Goal: Navigation & Orientation: Find specific page/section

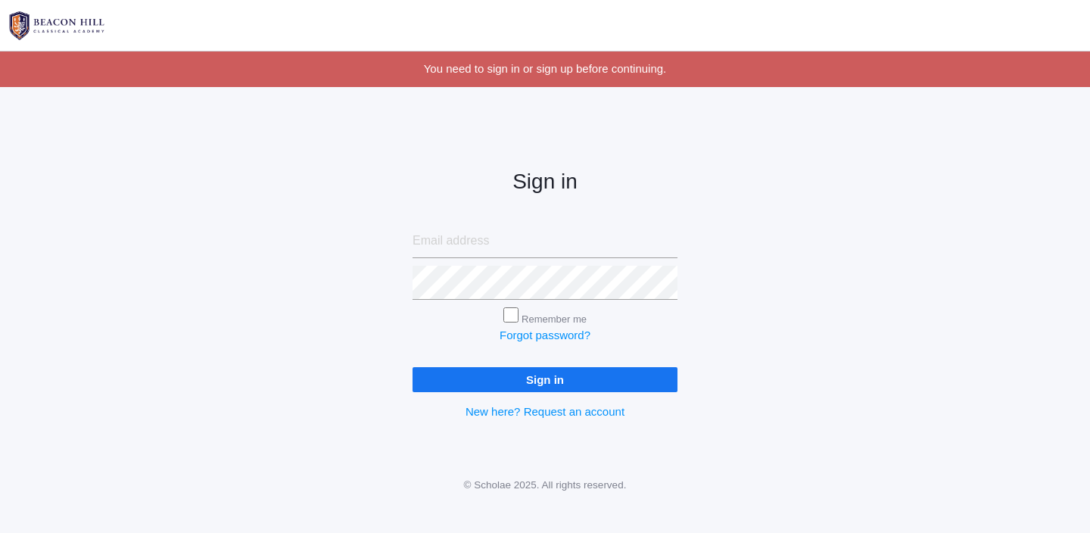
type input "[EMAIL_ADDRESS][DOMAIN_NAME]"
click at [531, 379] on input "Sign in" at bounding box center [545, 379] width 265 height 25
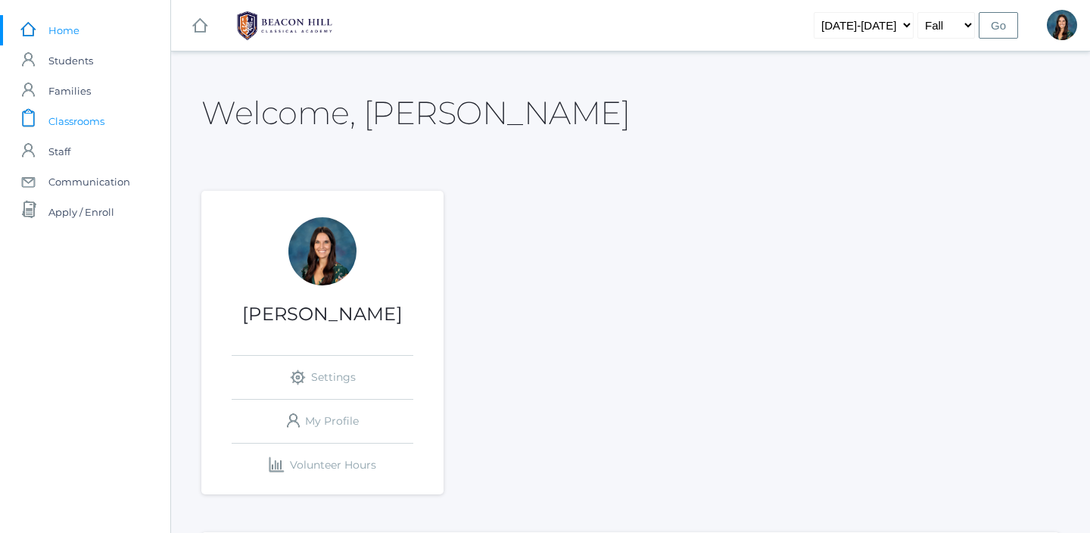
click at [105, 121] on link "icons/clipboard/plain Created with Sketch. Classrooms" at bounding box center [85, 121] width 170 height 30
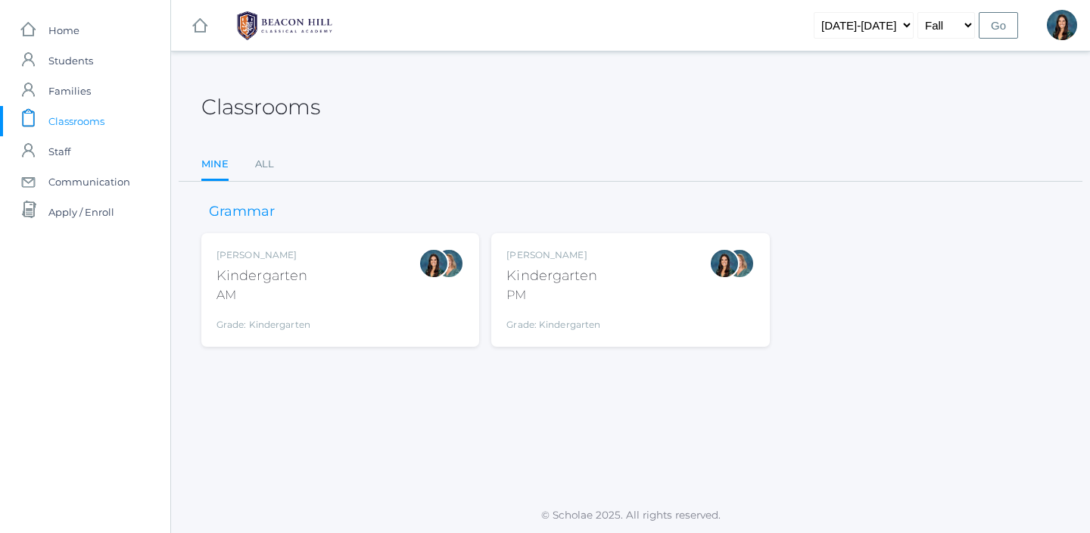
click at [326, 306] on div "Jordyn Dewey Kindergarten AM Grade: Kindergarten *KIND" at bounding box center [341, 289] width 248 height 83
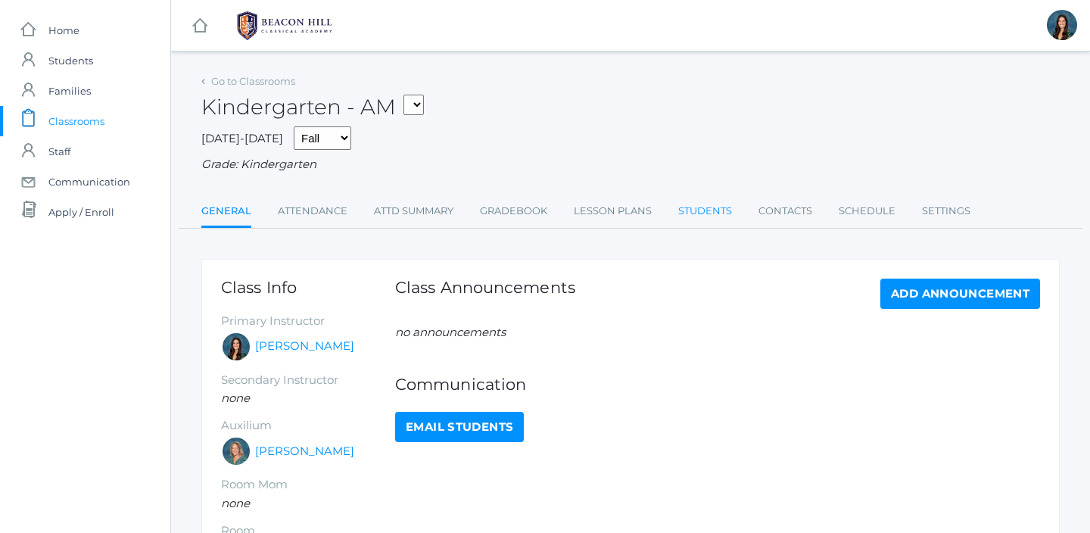
click at [703, 203] on link "Students" at bounding box center [705, 211] width 54 height 30
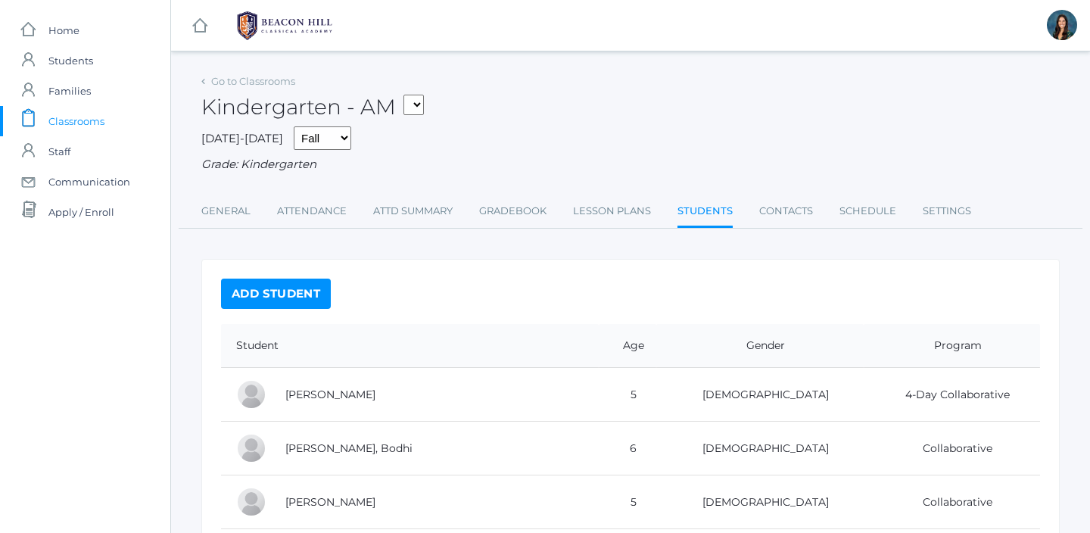
click at [422, 105] on select "*KIND - Kindergarten AM *KIND - Kindergarten PM" at bounding box center [414, 105] width 20 height 20
select select "2131"
click at [408, 95] on select "*KIND - Kindergarten AM *KIND - Kindergarten PM" at bounding box center [414, 105] width 20 height 20
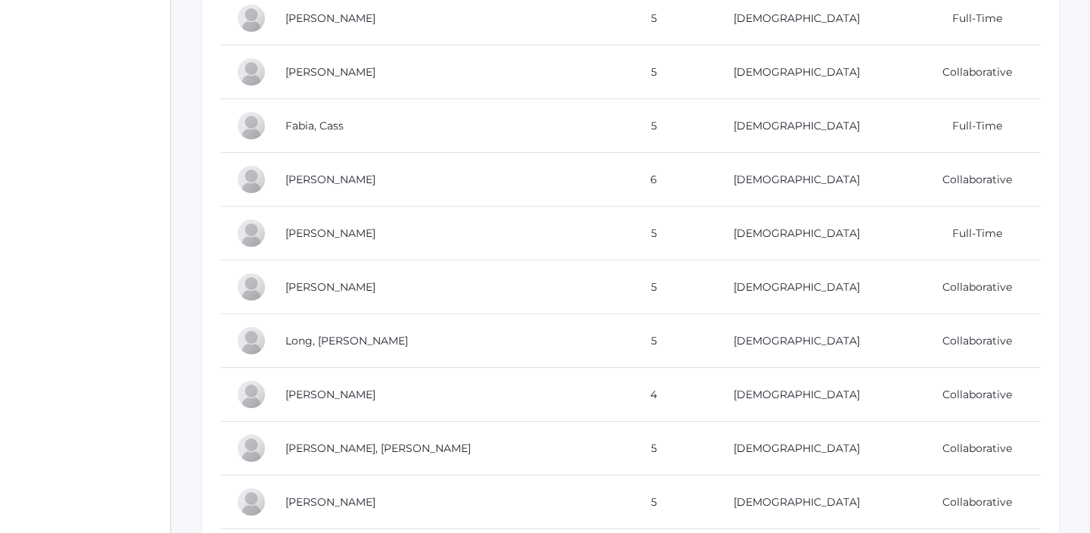
scroll to position [824, 0]
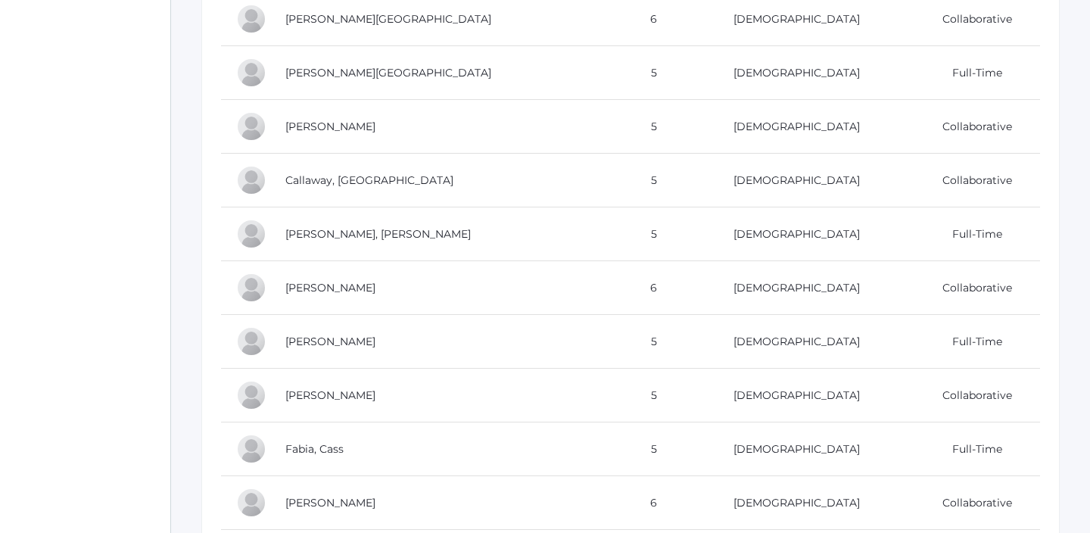
scroll to position [0, 0]
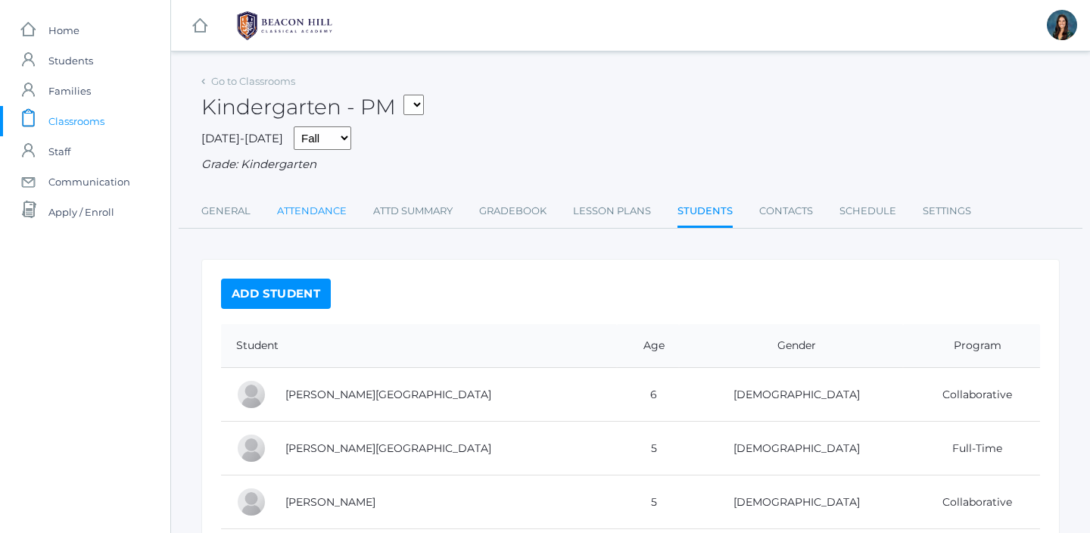
click at [321, 213] on link "Attendance" at bounding box center [312, 211] width 70 height 30
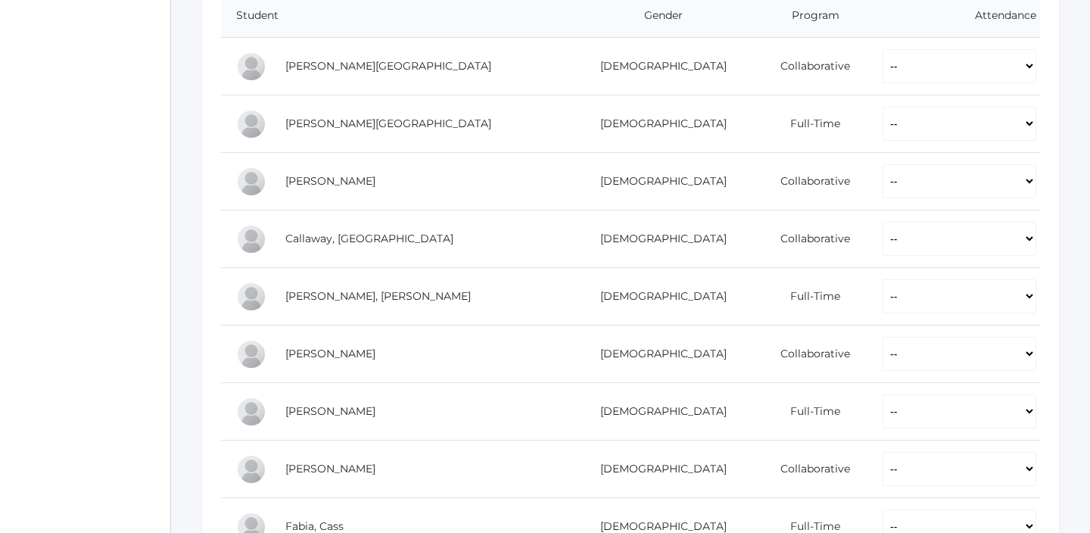
scroll to position [344, 0]
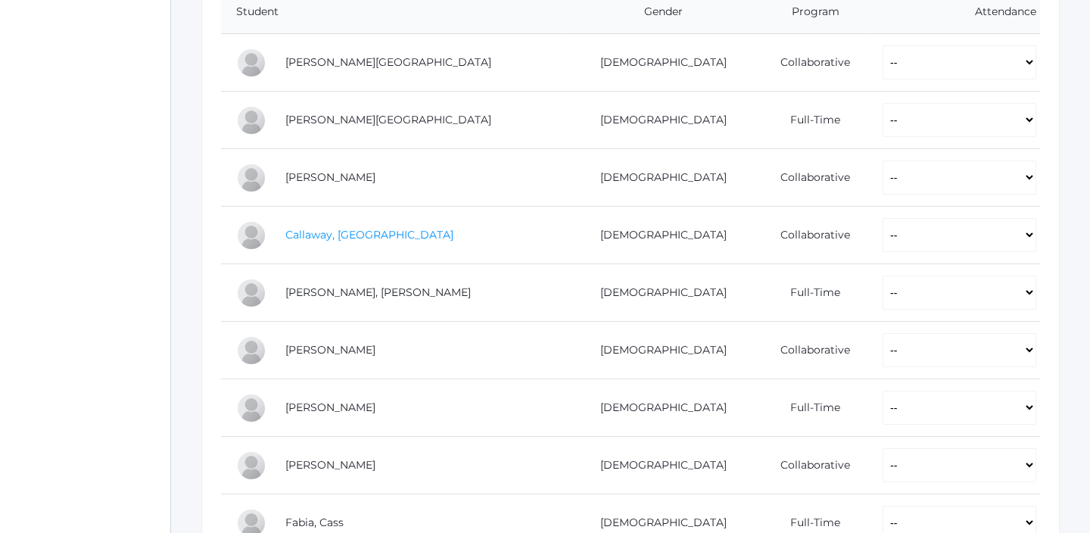
click at [341, 237] on link "Callaway, [GEOGRAPHIC_DATA]" at bounding box center [369, 235] width 168 height 14
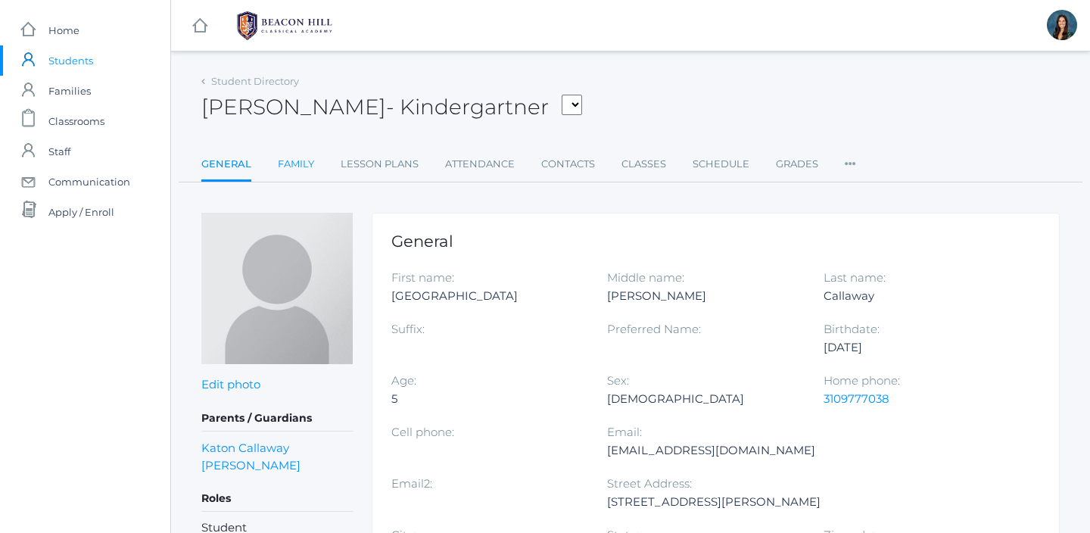
click at [294, 163] on link "Family" at bounding box center [296, 164] width 36 height 30
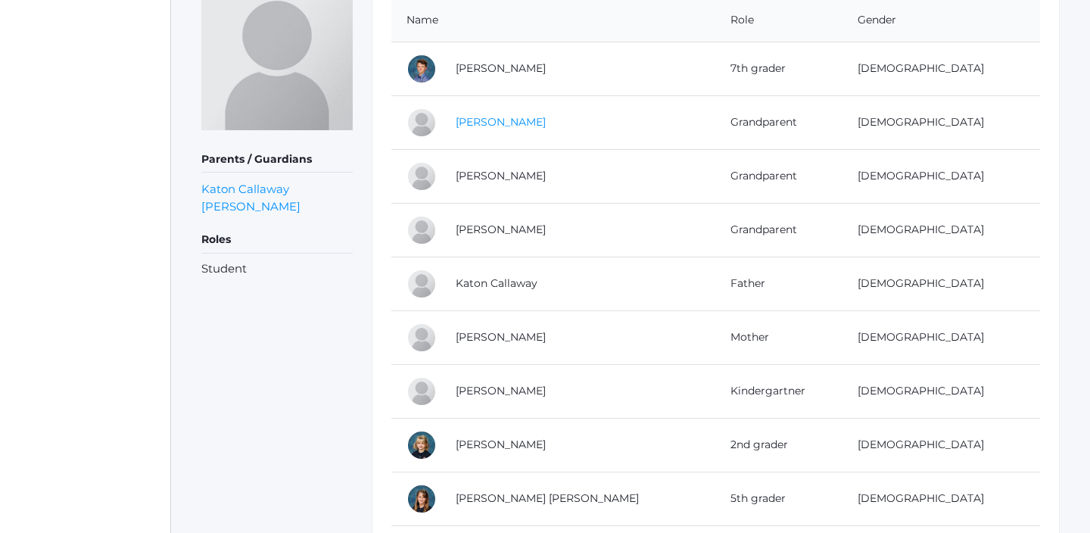
scroll to position [246, 0]
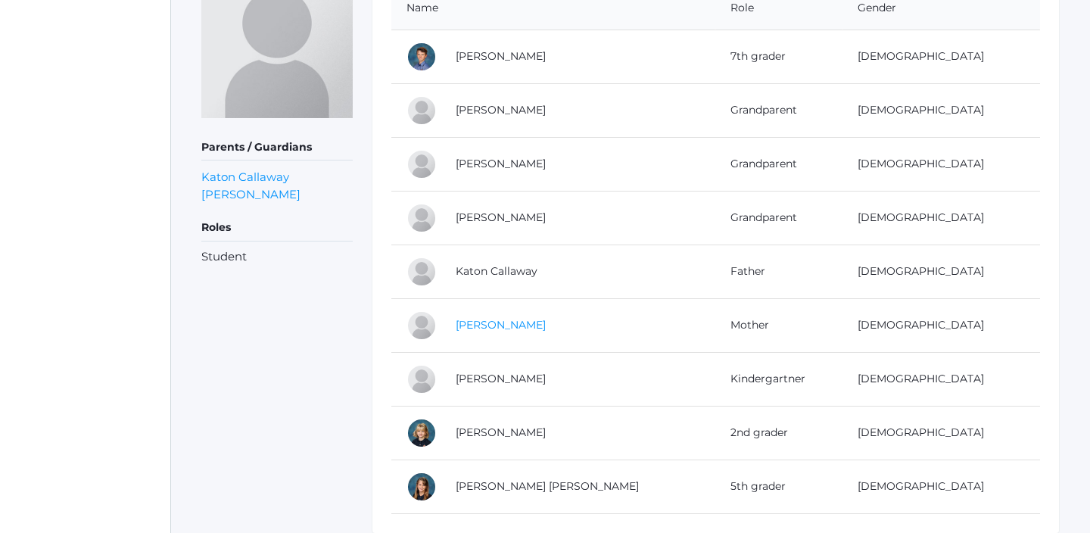
click at [496, 331] on link "[PERSON_NAME]" at bounding box center [501, 325] width 90 height 14
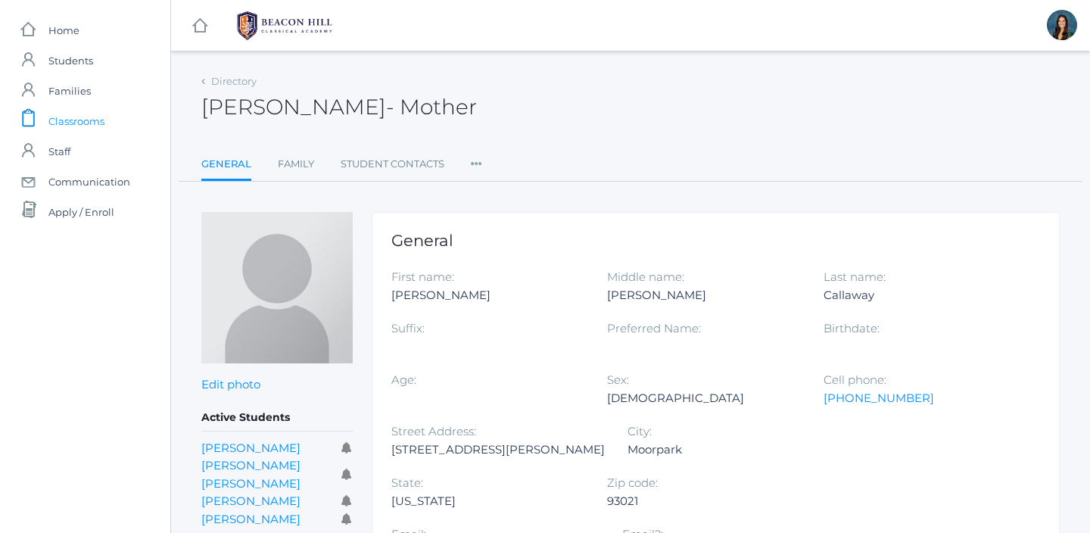
click at [95, 123] on span "Classrooms" at bounding box center [76, 121] width 56 height 30
